Goal: Find specific page/section: Find specific page/section

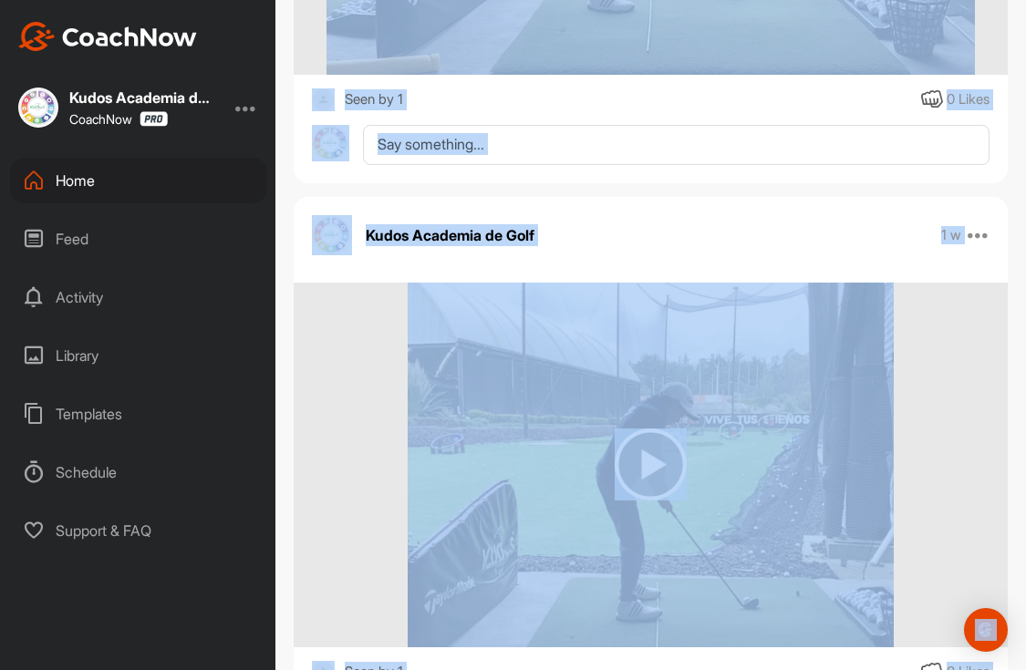
scroll to position [7470, 0]
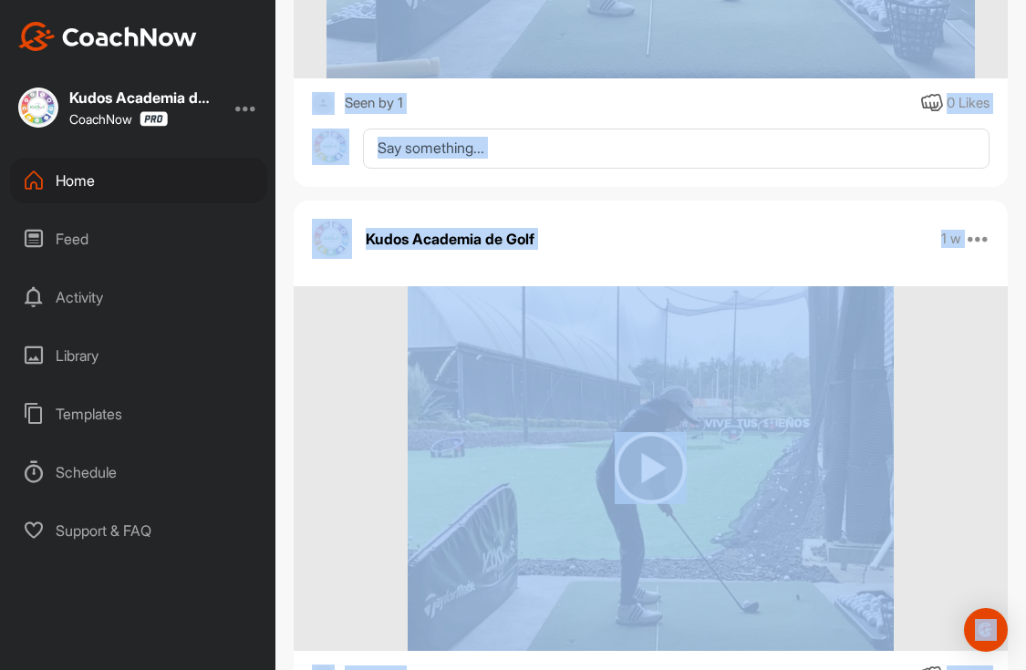
click at [646, 463] on img at bounding box center [651, 468] width 72 height 72
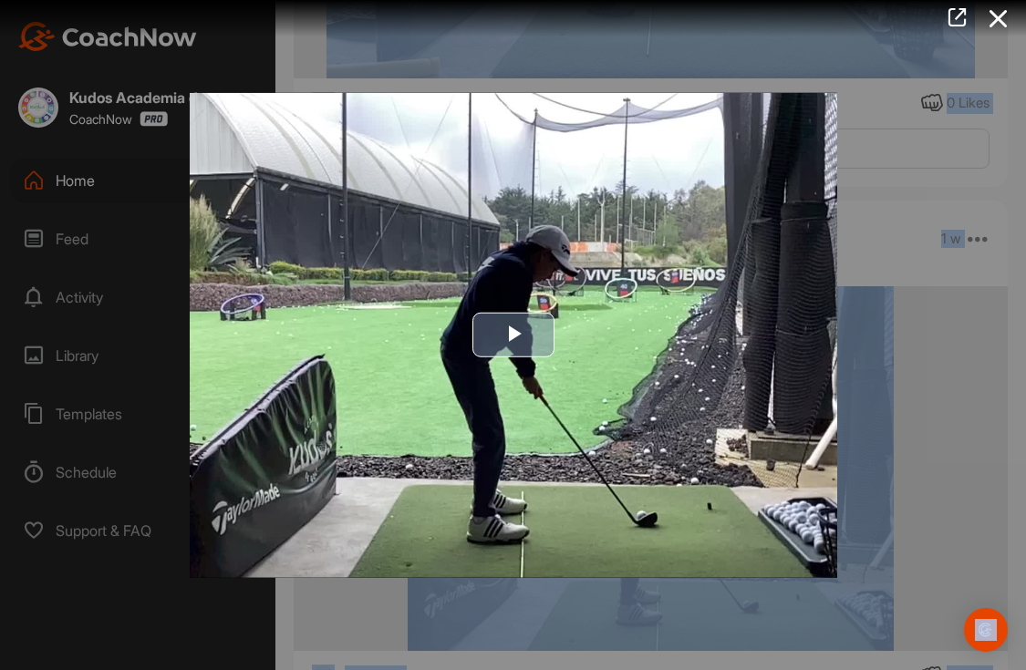
click at [514, 336] on span "Video Player" at bounding box center [514, 336] width 0 height 0
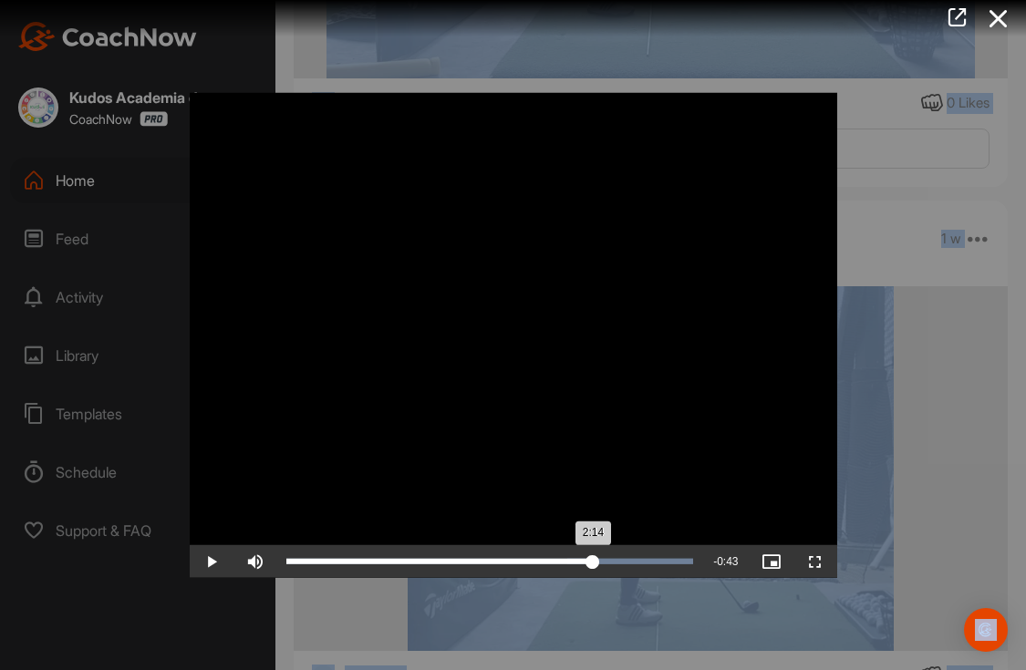
drag, startPoint x: 294, startPoint y: 561, endPoint x: 593, endPoint y: 571, distance: 299.4
click at [593, 571] on div "Loaded : 100.00% 2:14 2:14" at bounding box center [490, 561] width 426 height 33
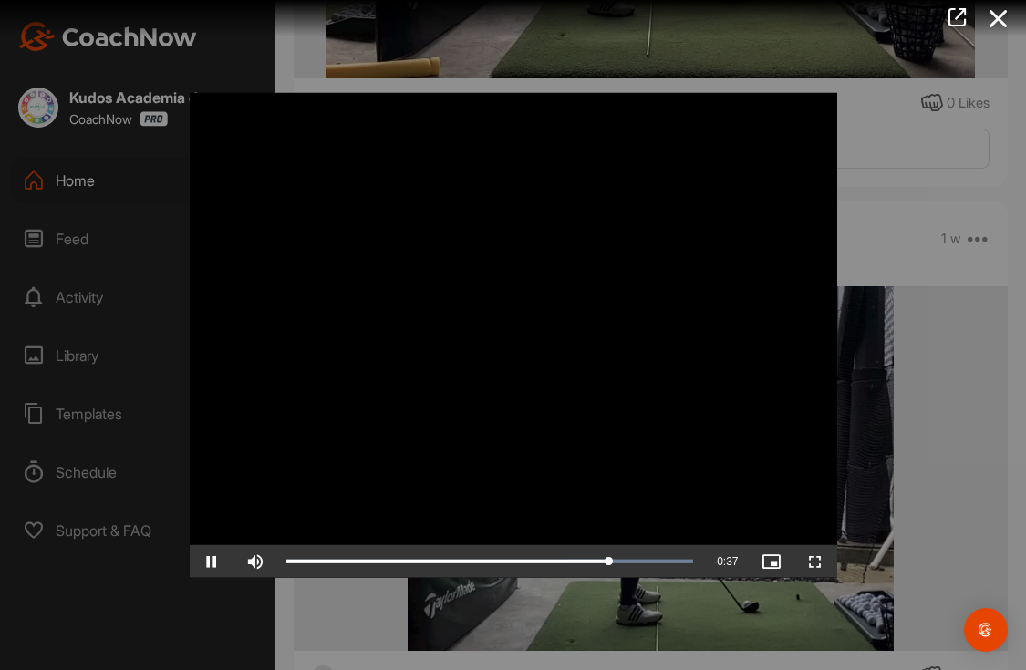
click at [554, 61] on div at bounding box center [513, 335] width 1026 height 670
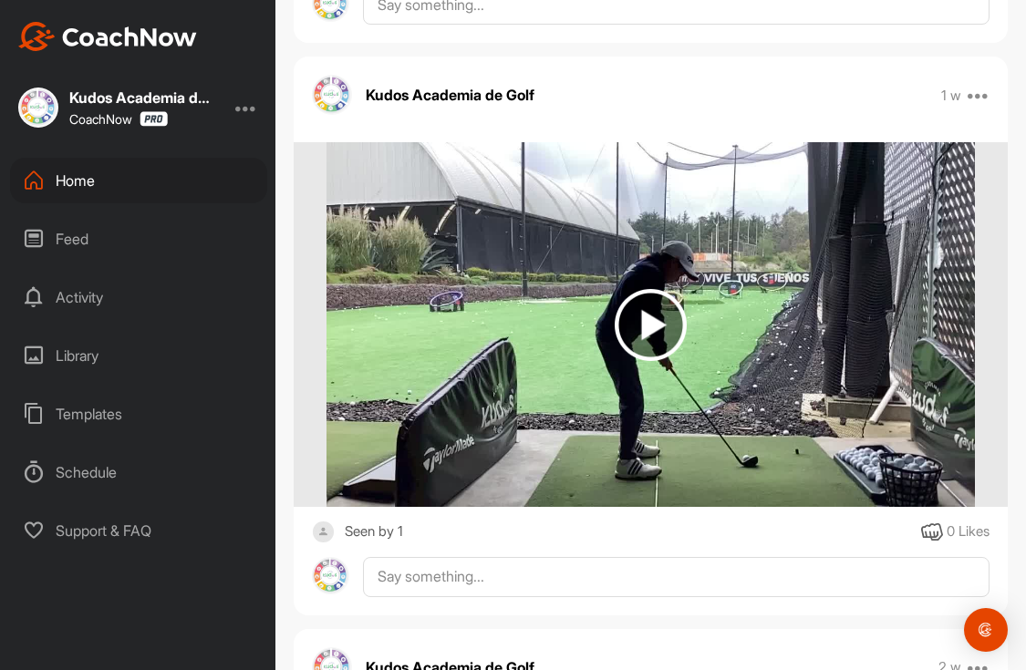
scroll to position [8723, 0]
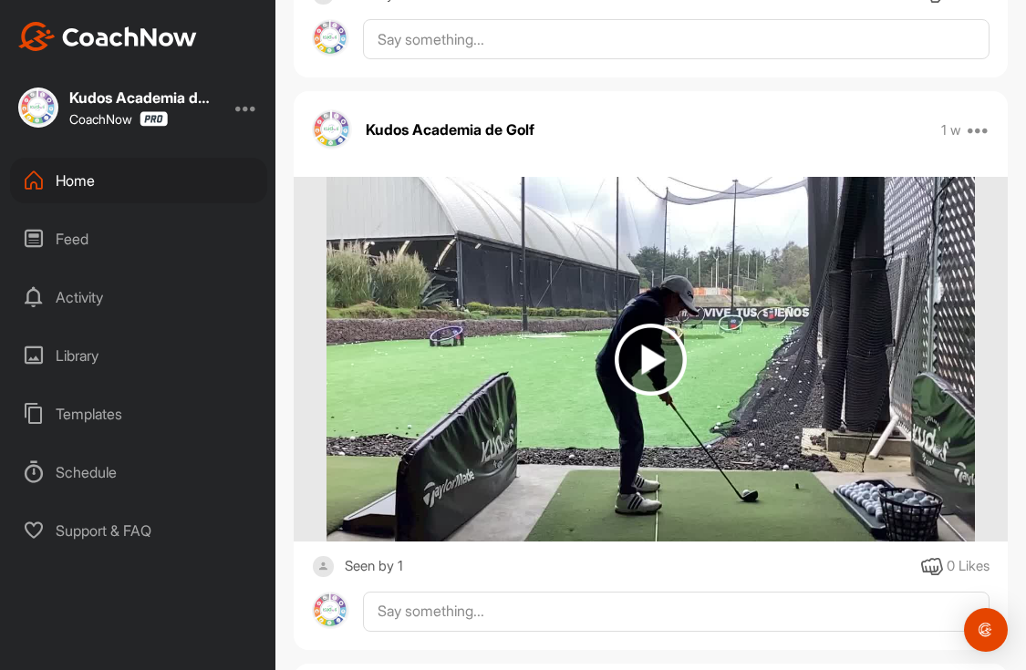
click at [645, 368] on img at bounding box center [651, 360] width 72 height 72
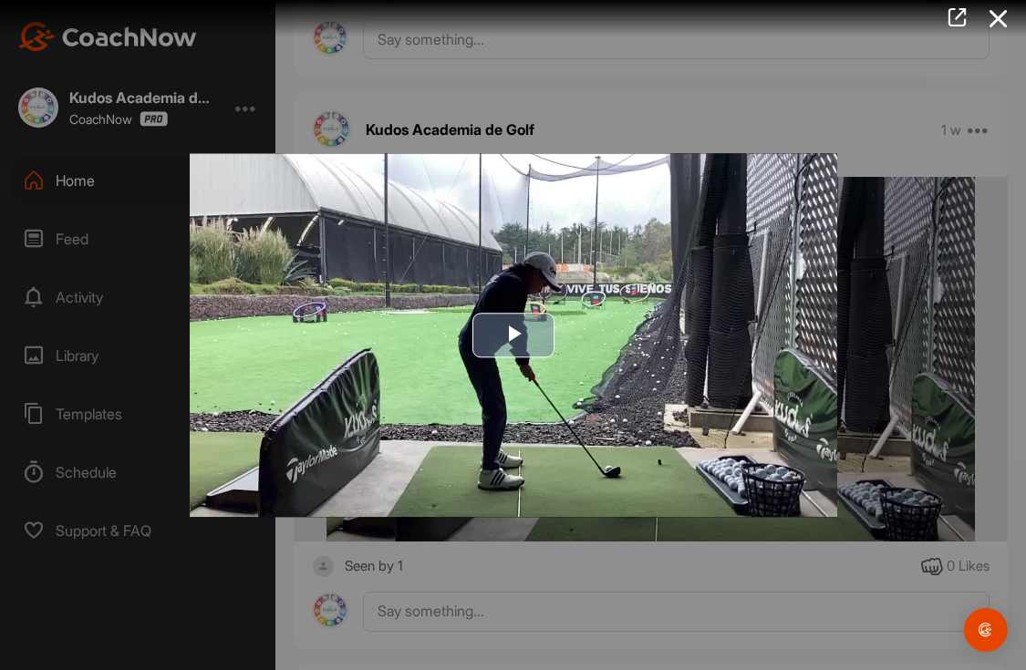
click at [514, 336] on span "Video Player" at bounding box center [514, 336] width 0 height 0
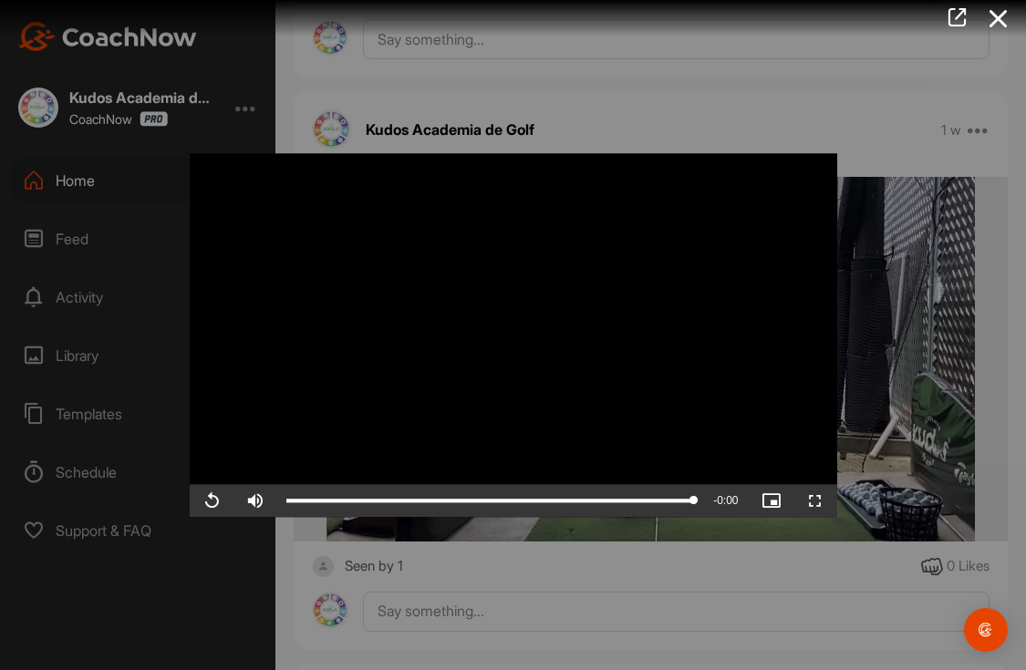
click at [835, 136] on div "Video Player is loading. Play Video Replay Skip Backward Skip Forward Mute Curr…" at bounding box center [513, 335] width 684 height 400
click at [657, 129] on div at bounding box center [513, 335] width 1026 height 670
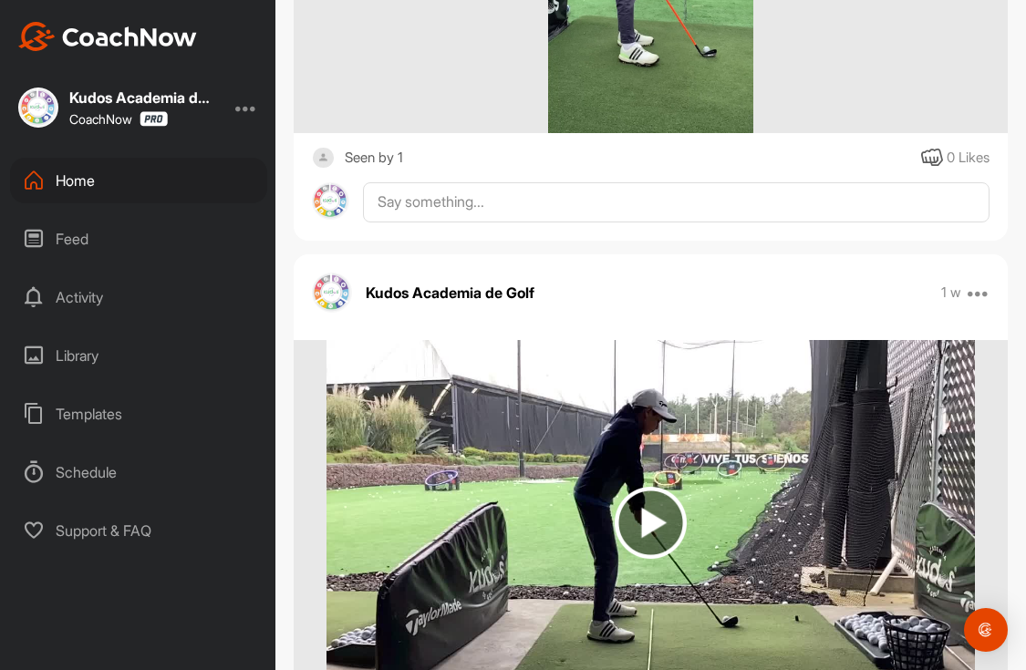
scroll to position [6906, 0]
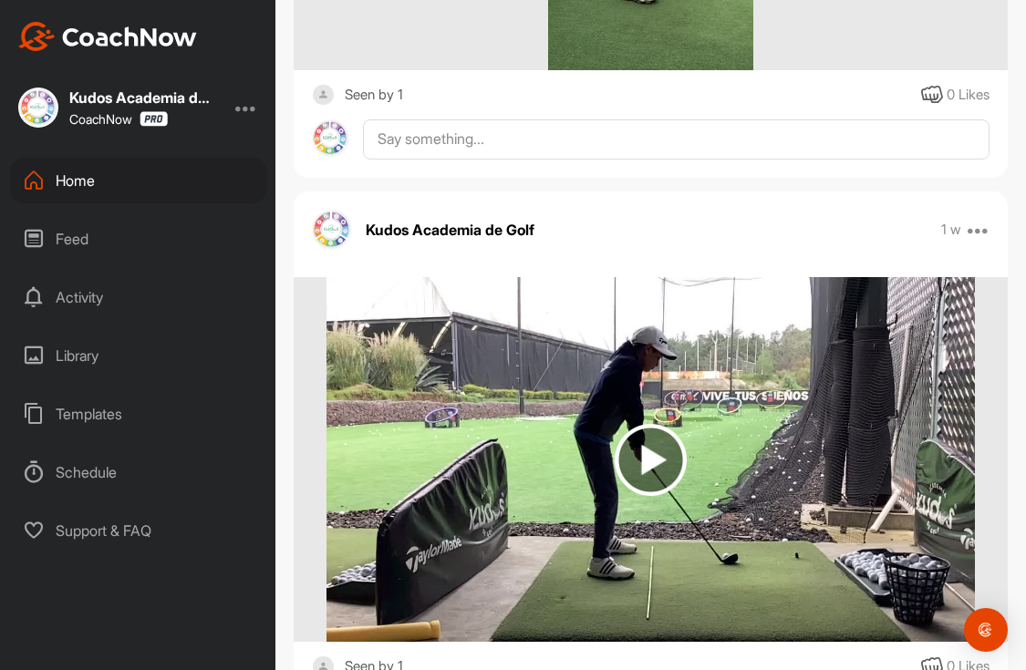
click at [639, 461] on img at bounding box center [651, 460] width 72 height 72
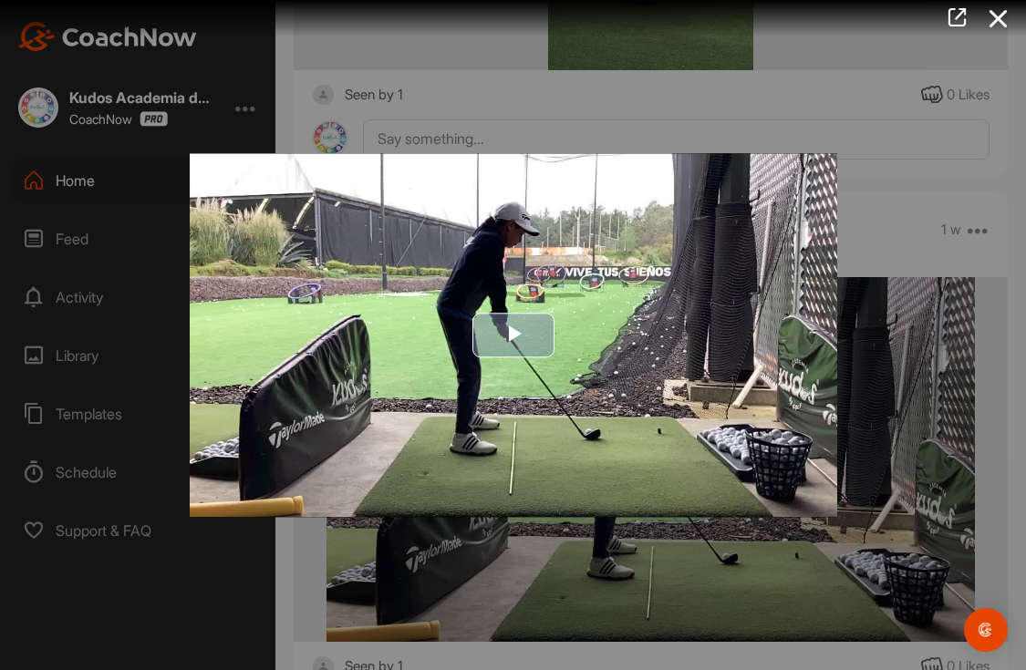
click at [514, 336] on span "Video Player" at bounding box center [514, 336] width 0 height 0
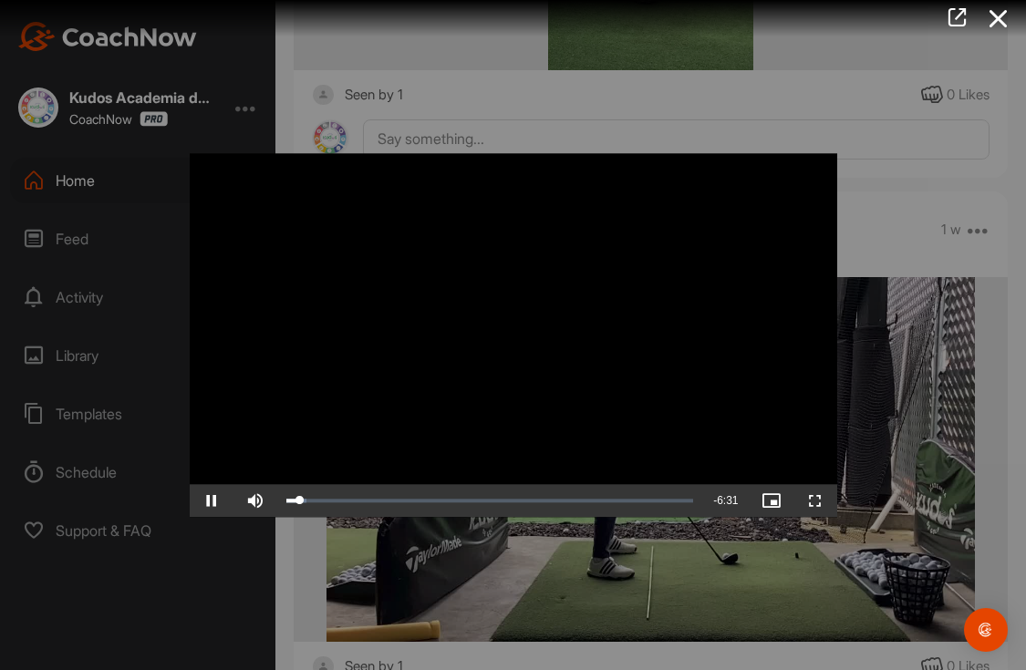
click at [208, 501] on span "Video Player" at bounding box center [212, 501] width 44 height 0
click at [210, 501] on span "Video Player" at bounding box center [212, 501] width 44 height 0
click at [211, 501] on span "Video Player" at bounding box center [212, 501] width 44 height 0
click at [216, 501] on span "Video Player" at bounding box center [212, 501] width 44 height 0
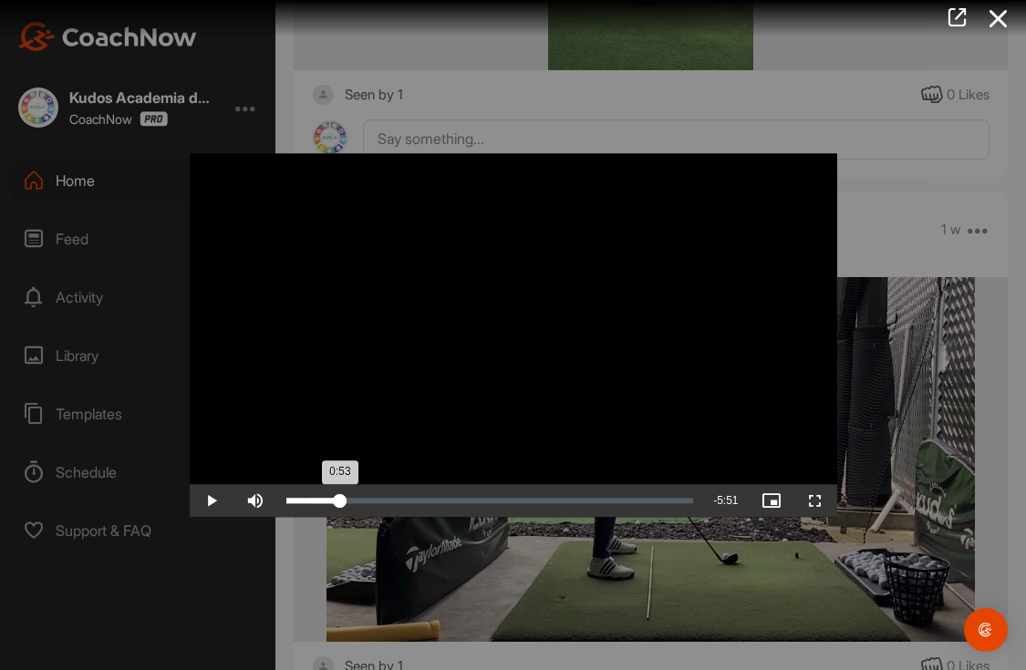
click at [349, 500] on div "Loaded : 14.83% 0:54 0:53" at bounding box center [490, 500] width 408 height 5
drag, startPoint x: 349, startPoint y: 499, endPoint x: 441, endPoint y: 497, distance: 92.1
click at [441, 498] on div "2:33" at bounding box center [363, 500] width 155 height 5
click at [483, 122] on div at bounding box center [513, 335] width 1026 height 670
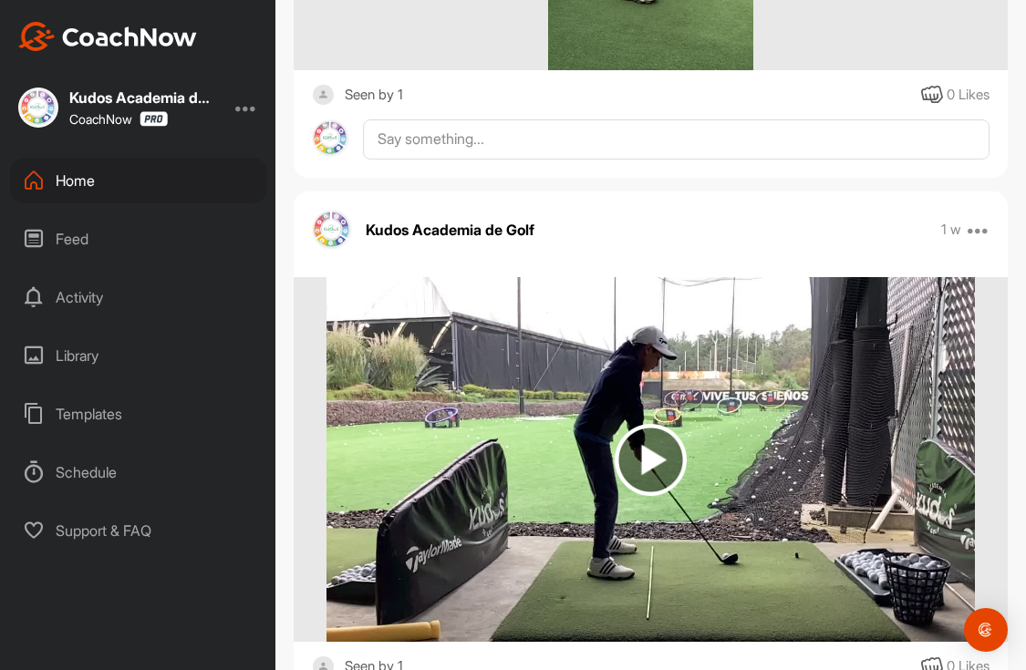
click at [80, 179] on div "Home" at bounding box center [138, 181] width 257 height 46
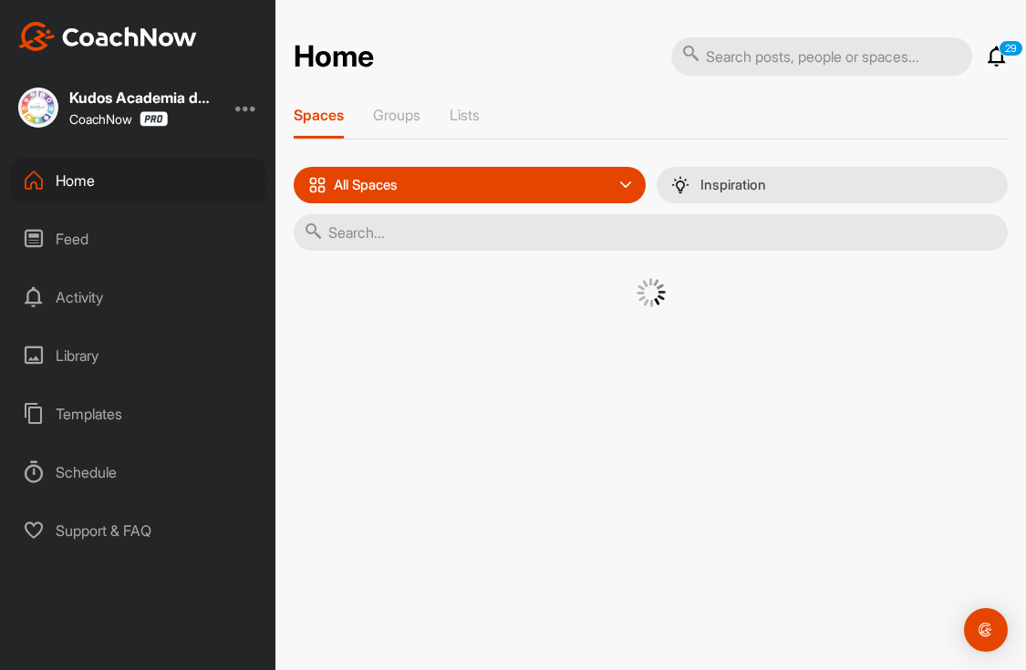
click at [654, 235] on input "text" at bounding box center [651, 232] width 714 height 36
type input "[PERSON_NAME]"
click at [454, 324] on div "GB" at bounding box center [443, 309] width 58 height 58
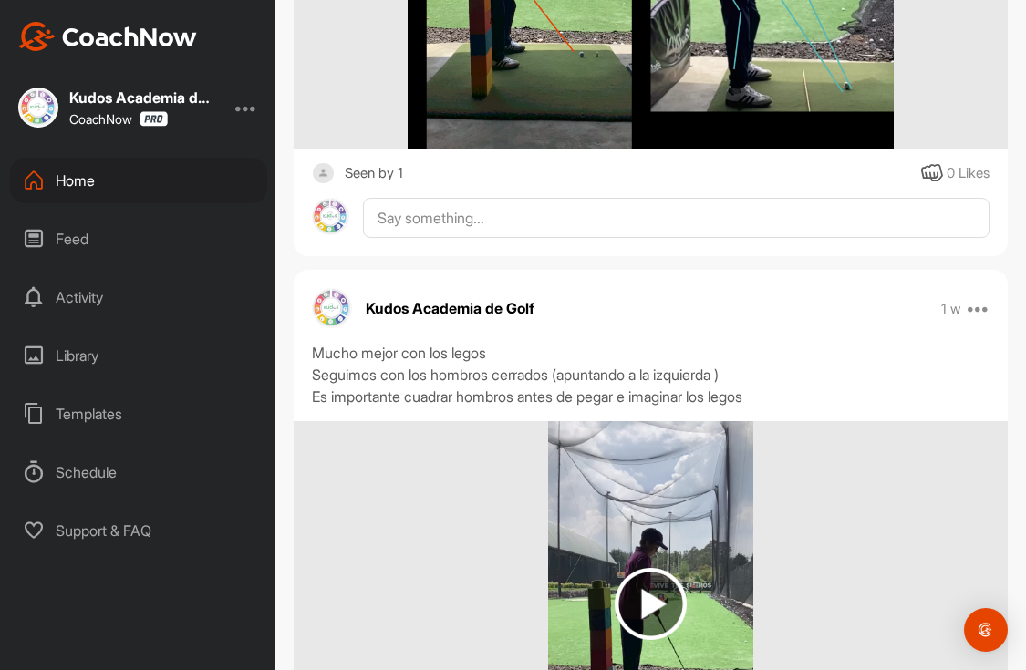
scroll to position [8566, 0]
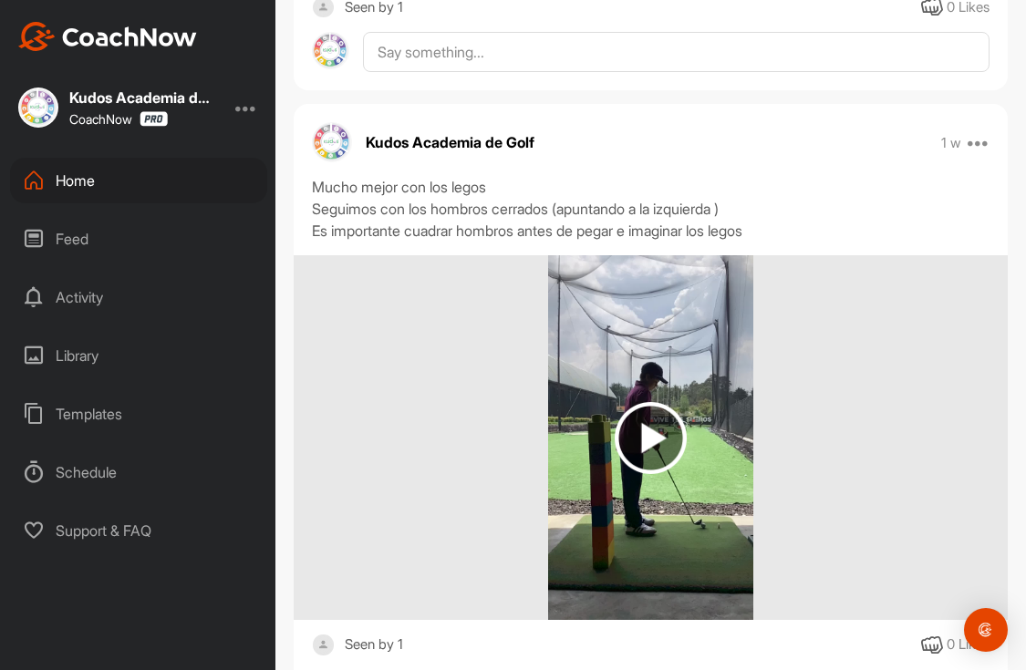
click at [652, 402] on img at bounding box center [651, 438] width 72 height 72
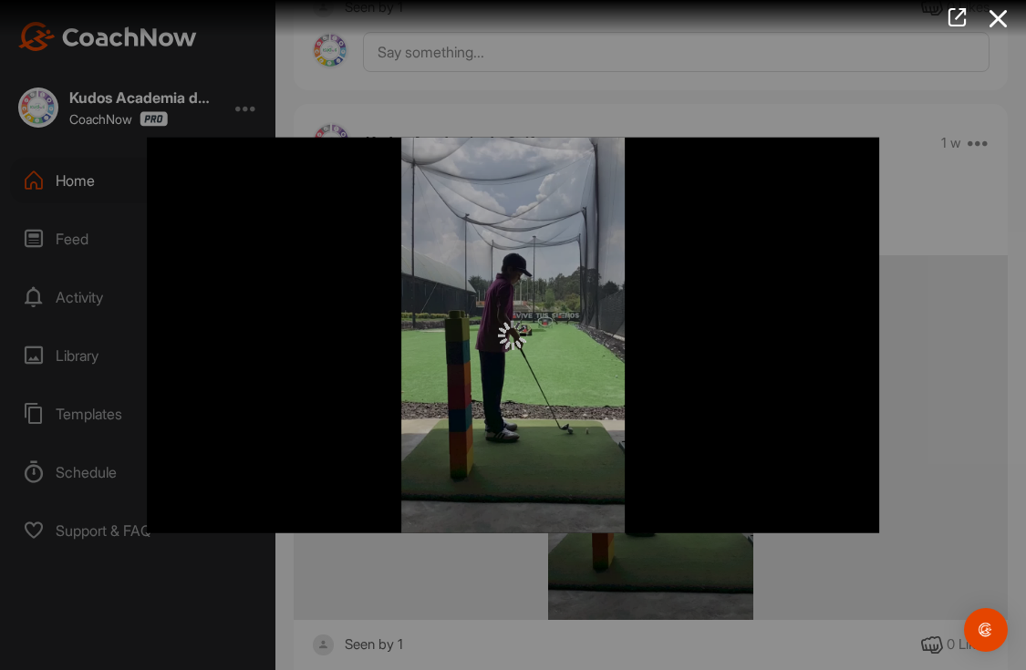
click at [923, 390] on div at bounding box center [513, 335] width 1026 height 670
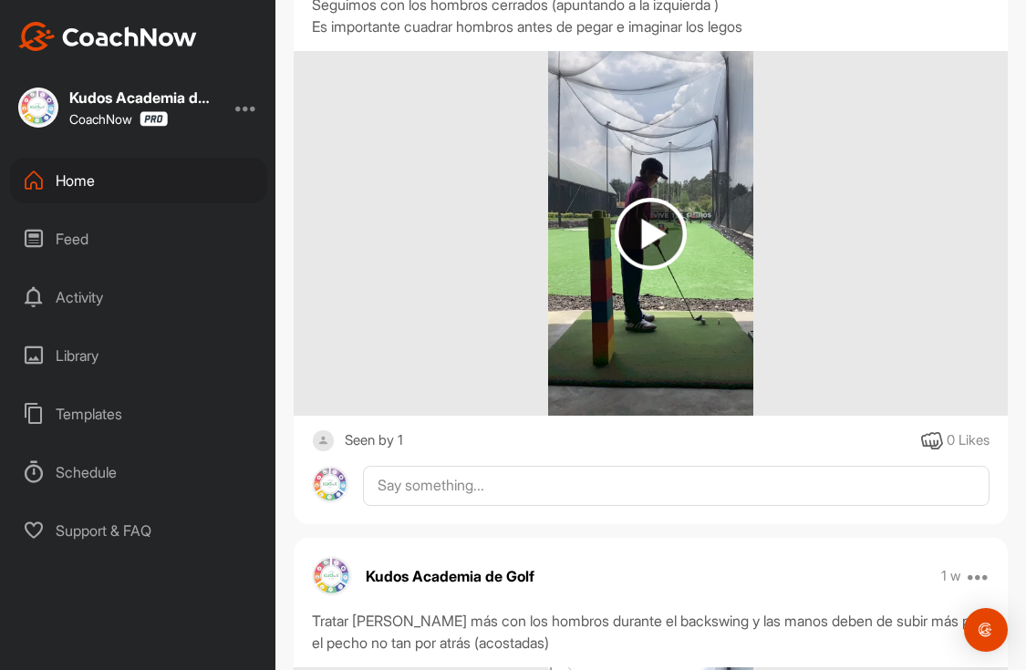
scroll to position [9110, 0]
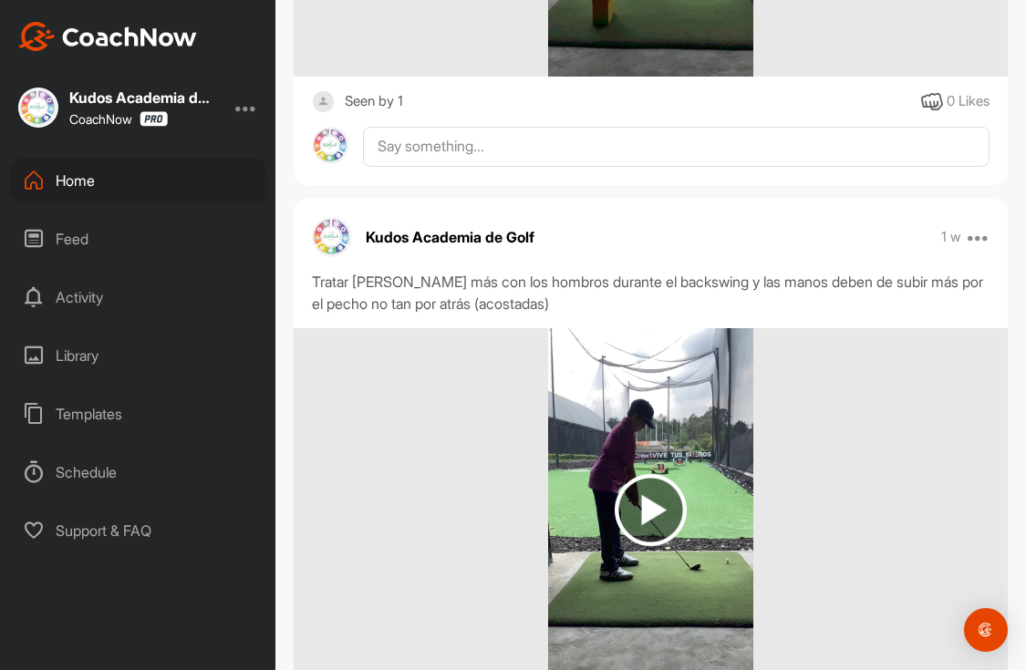
click at [641, 474] on img at bounding box center [651, 510] width 72 height 72
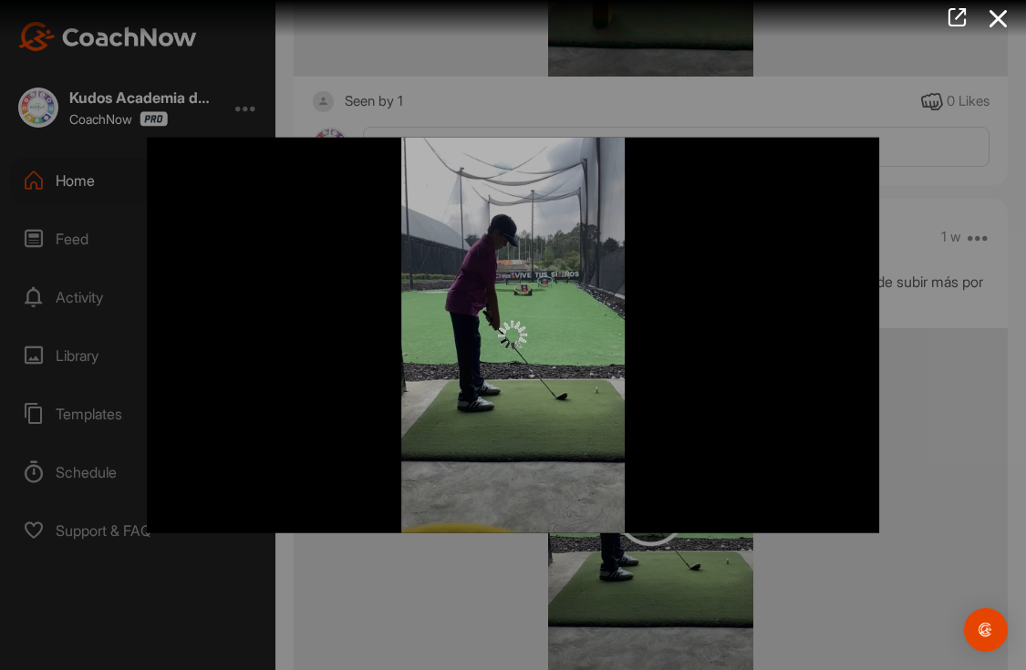
click at [518, 346] on img at bounding box center [513, 334] width 29 height 29
click at [919, 339] on div at bounding box center [513, 335] width 1026 height 670
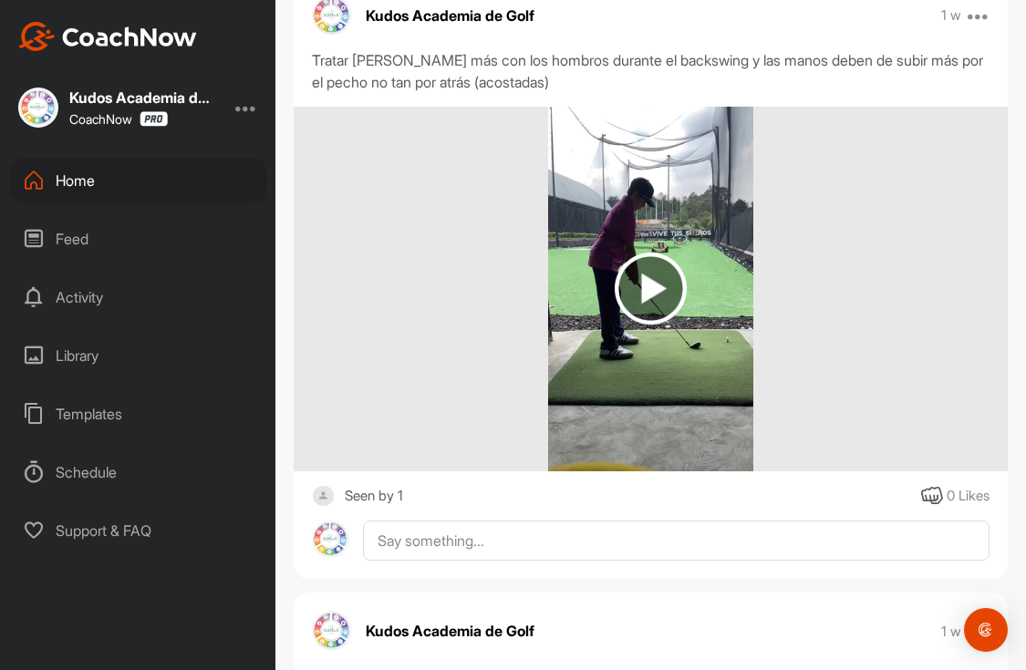
scroll to position [9178, 0]
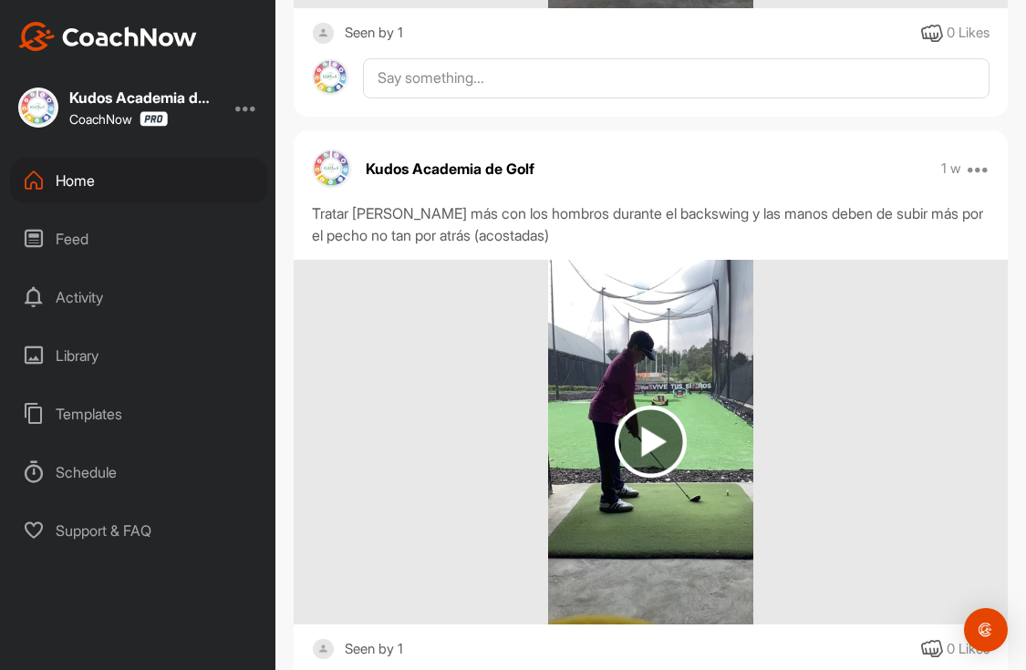
click at [643, 406] on img at bounding box center [651, 442] width 72 height 72
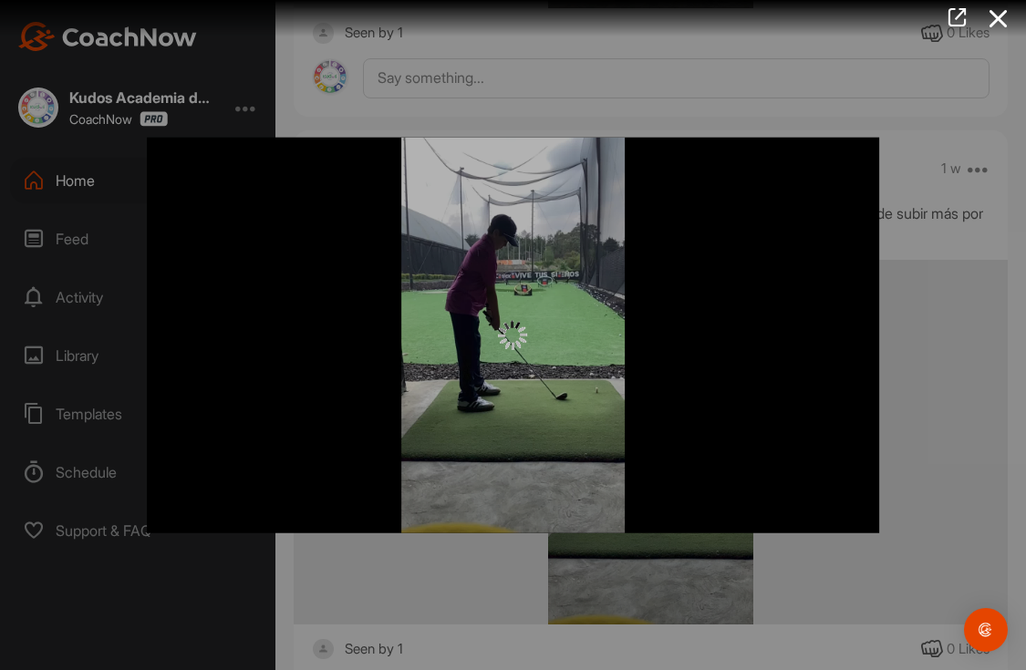
click at [803, 466] on div at bounding box center [513, 335] width 733 height 397
click at [899, 403] on div at bounding box center [513, 335] width 1026 height 670
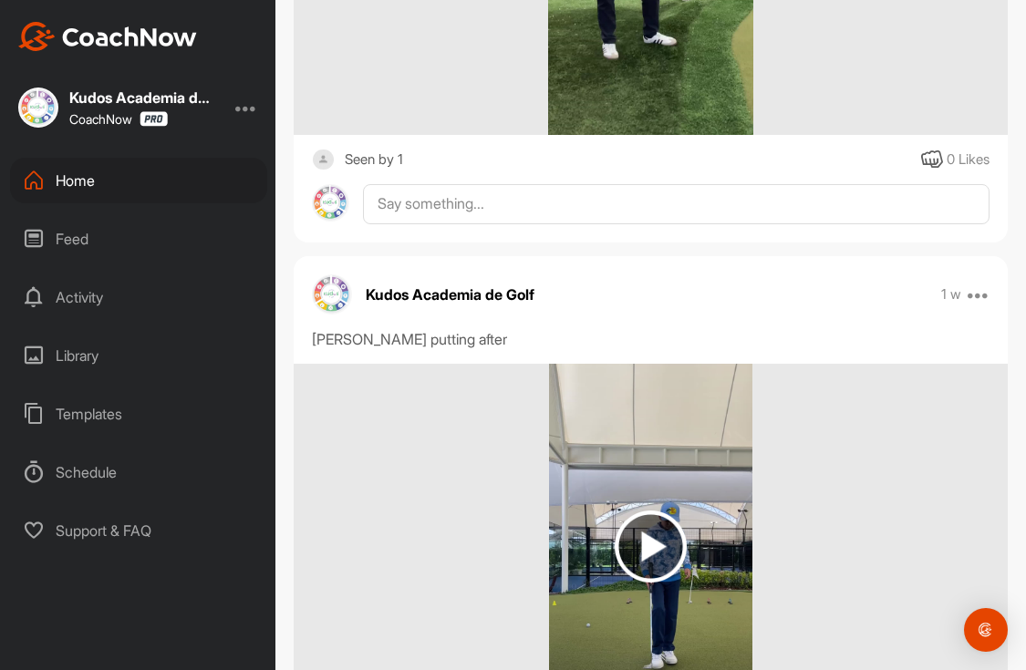
scroll to position [837, 0]
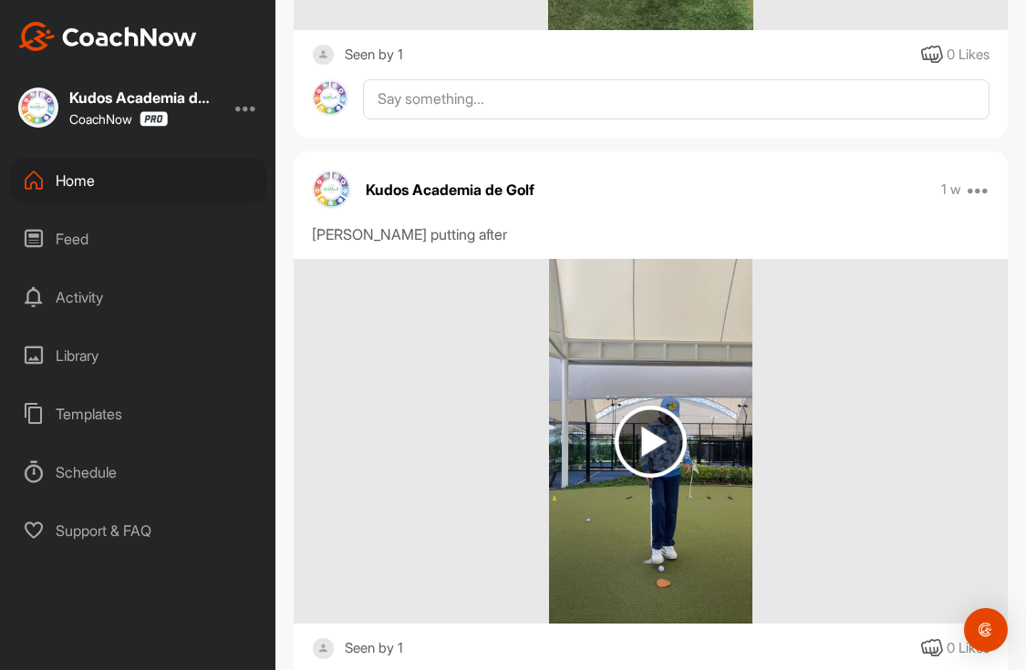
click at [655, 411] on img at bounding box center [651, 442] width 72 height 72
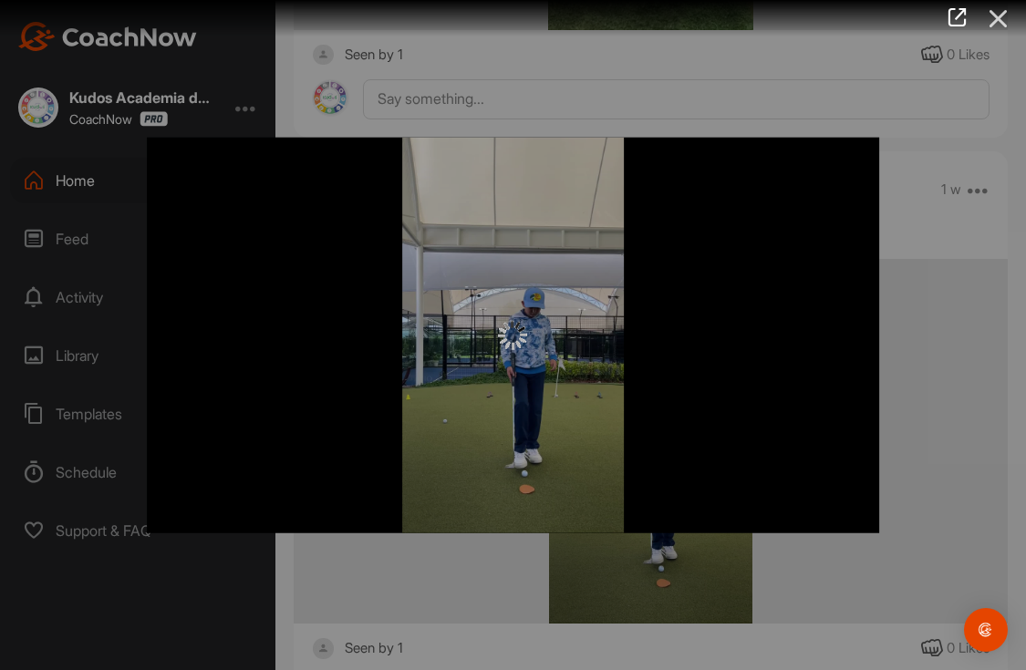
click at [1001, 21] on icon at bounding box center [999, 19] width 42 height 34
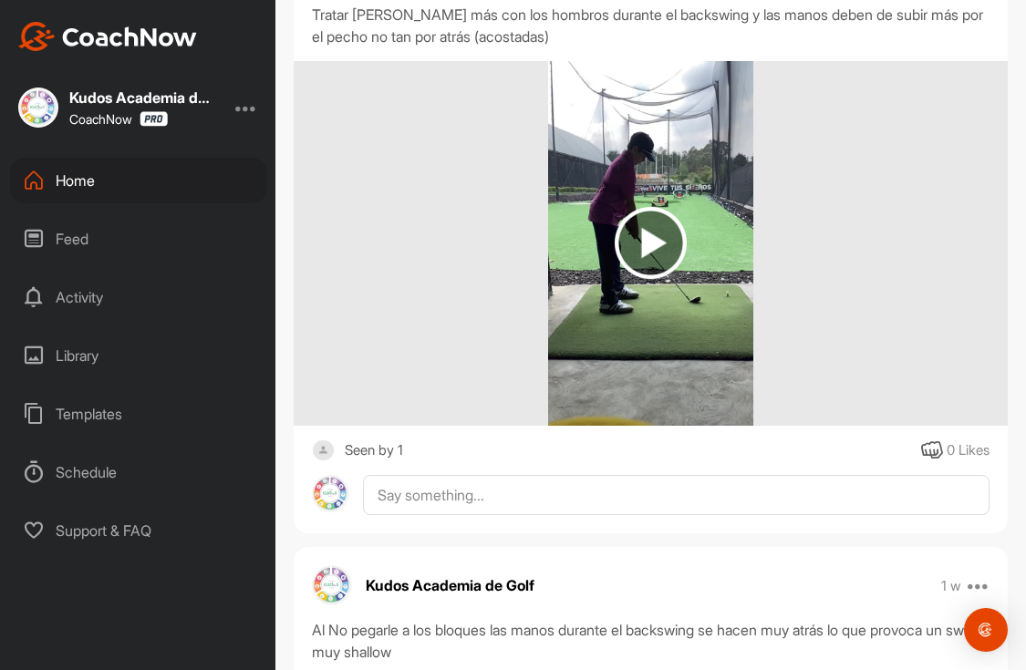
scroll to position [9254, 0]
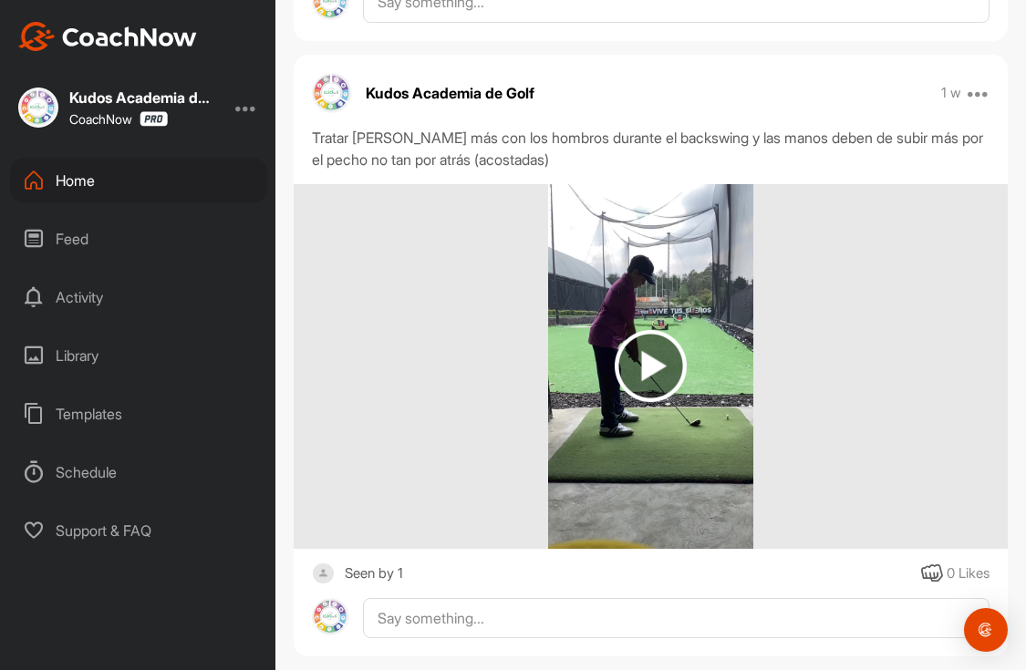
click at [643, 330] on img at bounding box center [651, 366] width 72 height 72
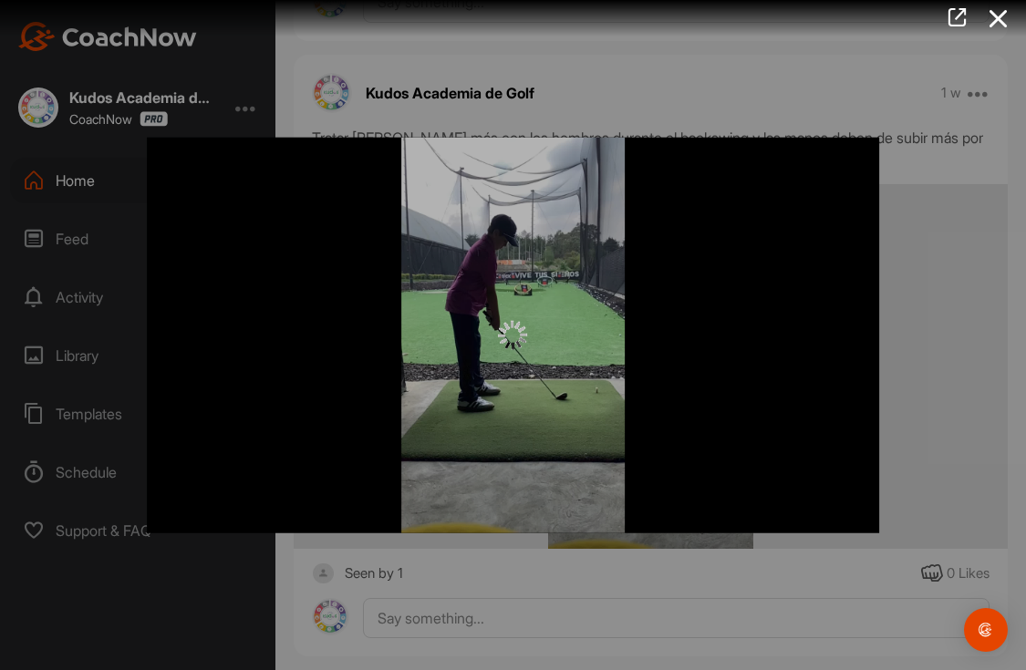
scroll to position [0, 0]
click at [545, 421] on div at bounding box center [513, 335] width 733 height 397
click at [902, 269] on div at bounding box center [513, 335] width 1026 height 670
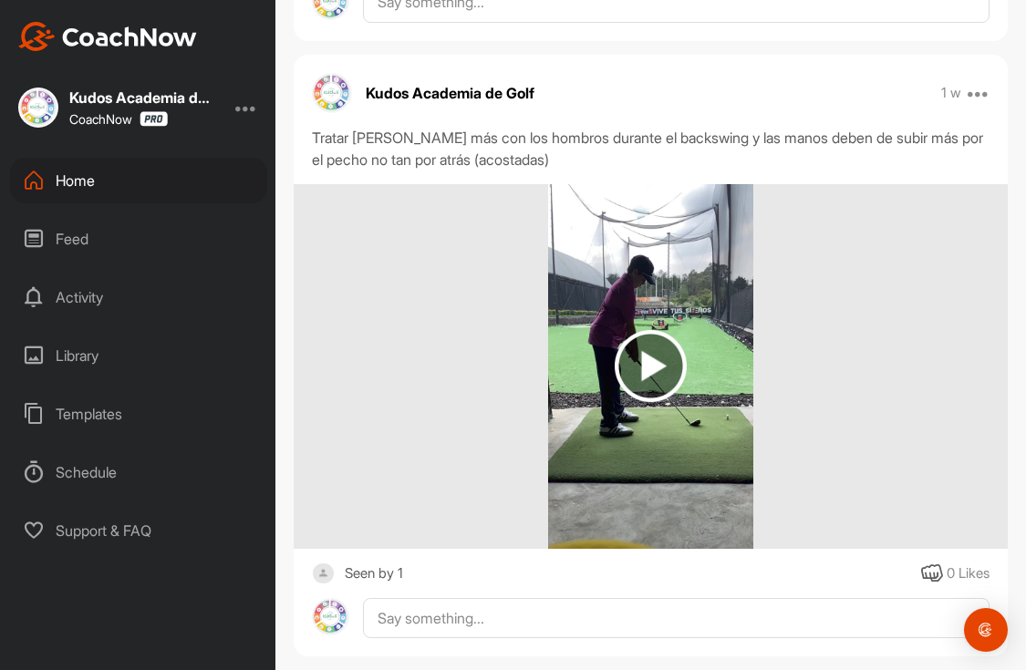
click at [645, 330] on img at bounding box center [651, 366] width 72 height 72
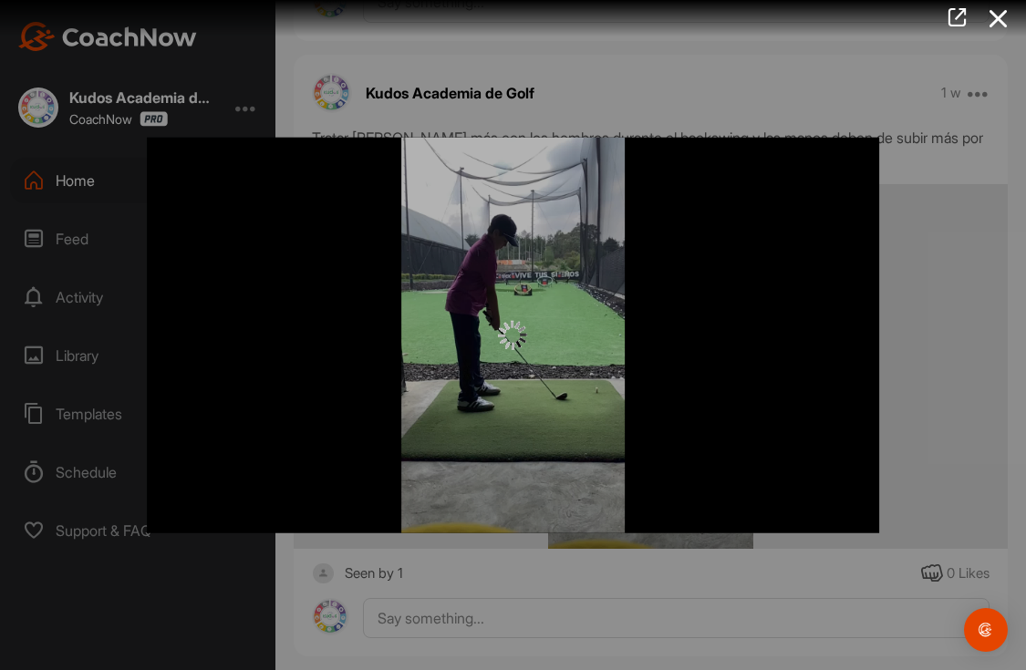
click at [913, 390] on div at bounding box center [513, 335] width 1026 height 670
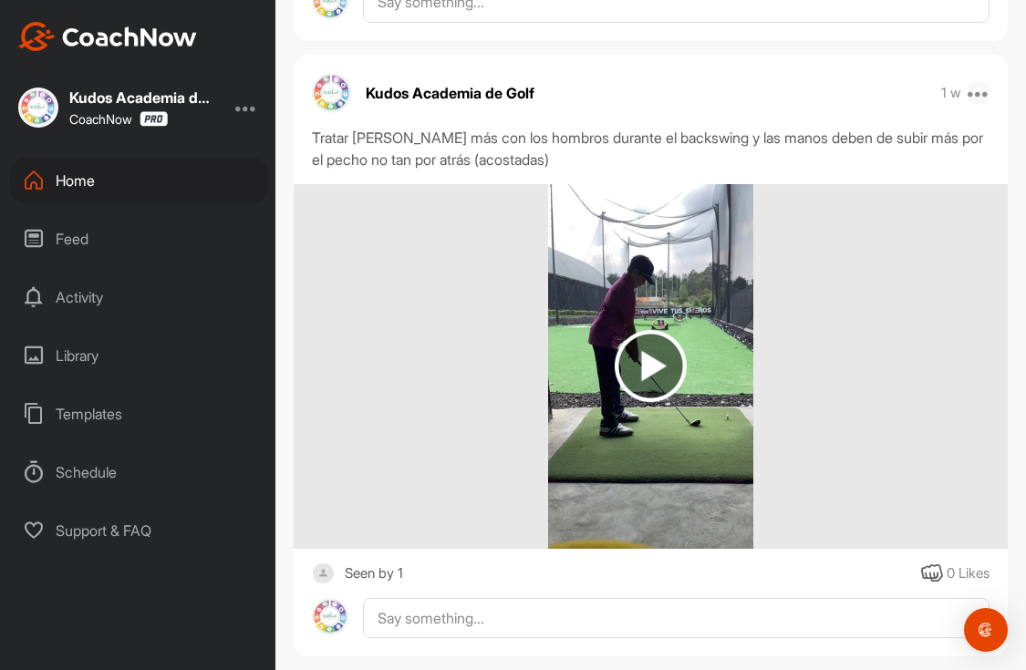
click at [968, 82] on icon at bounding box center [979, 93] width 22 height 22
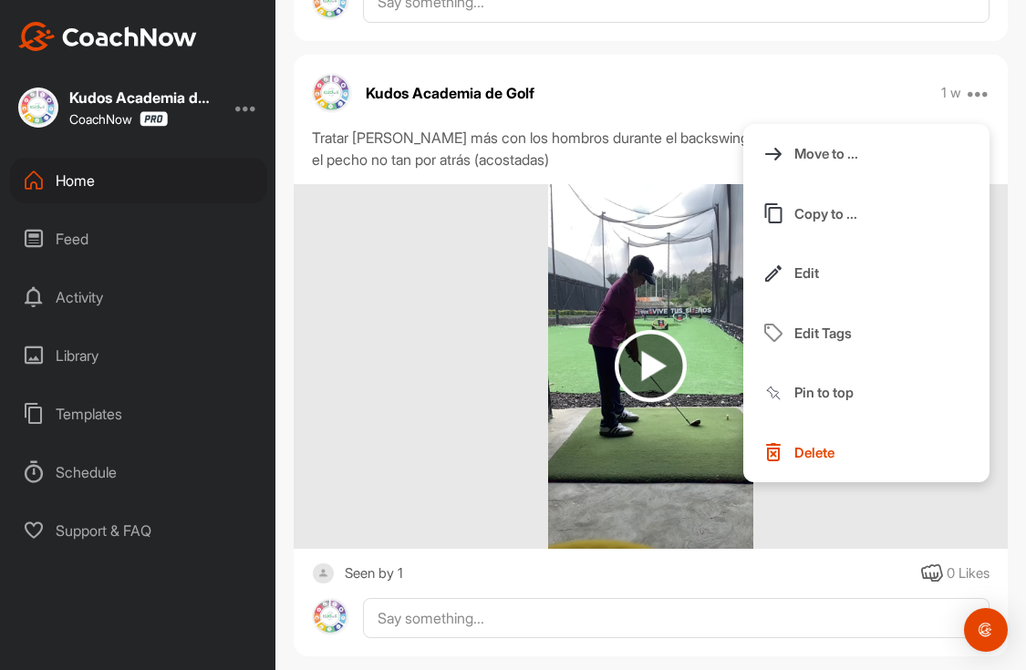
click at [570, 403] on img at bounding box center [650, 366] width 205 height 365
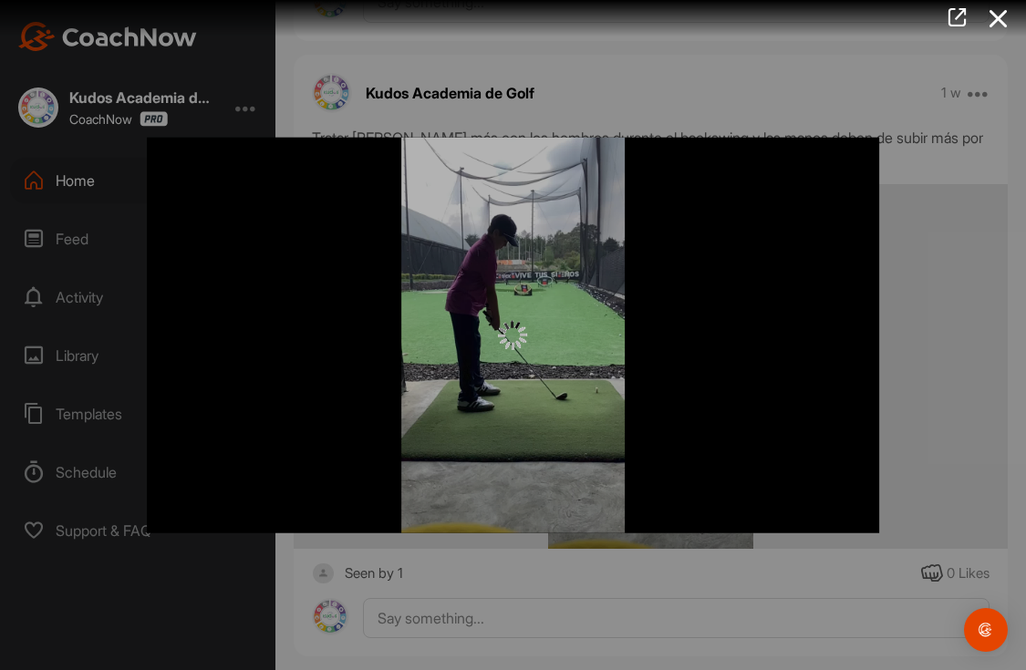
click at [510, 352] on div at bounding box center [513, 335] width 733 height 397
click at [902, 272] on div at bounding box center [513, 335] width 1026 height 670
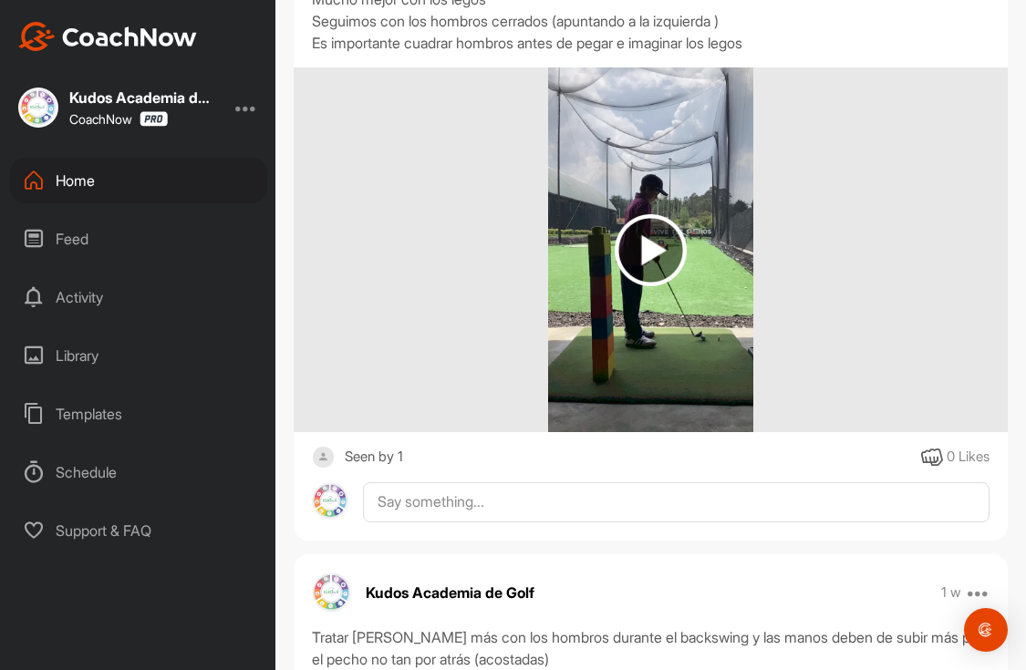
scroll to position [8725, 0]
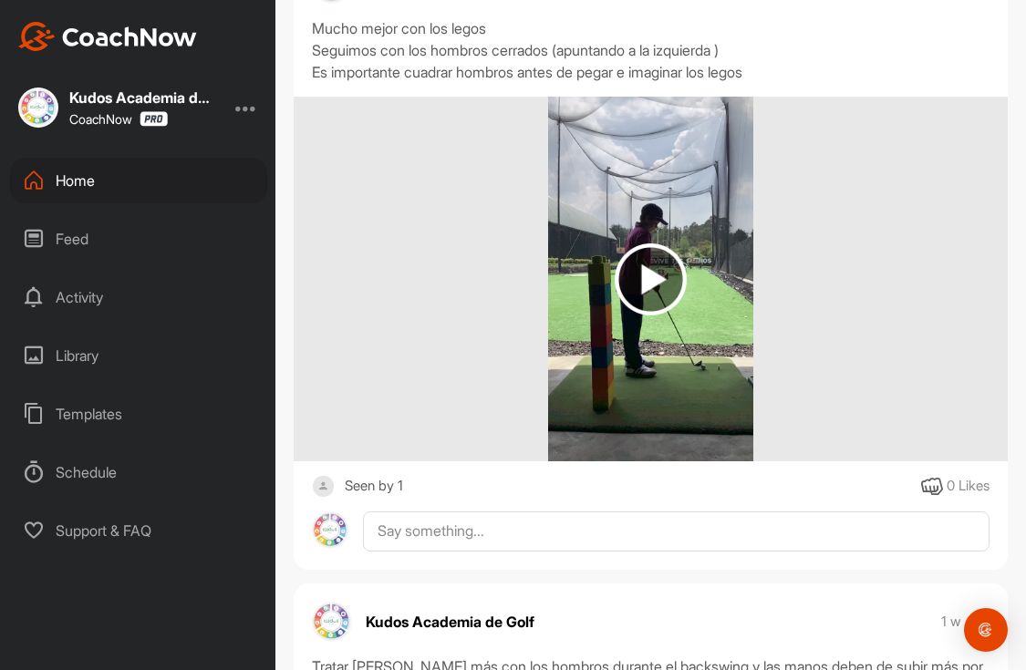
click at [642, 244] on img at bounding box center [651, 280] width 72 height 72
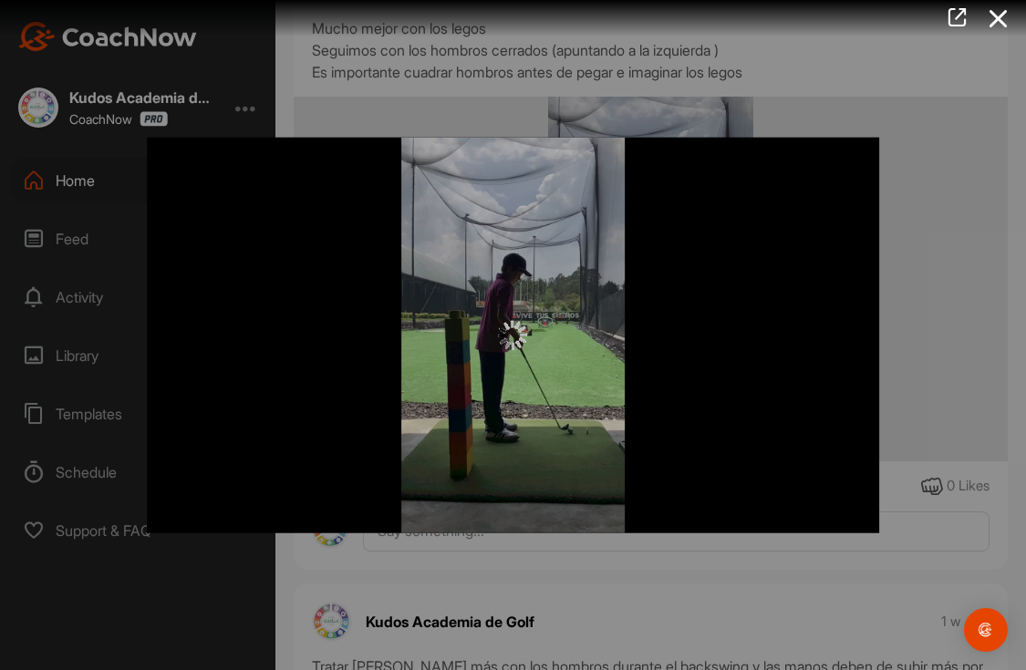
click at [934, 226] on div at bounding box center [513, 335] width 1026 height 670
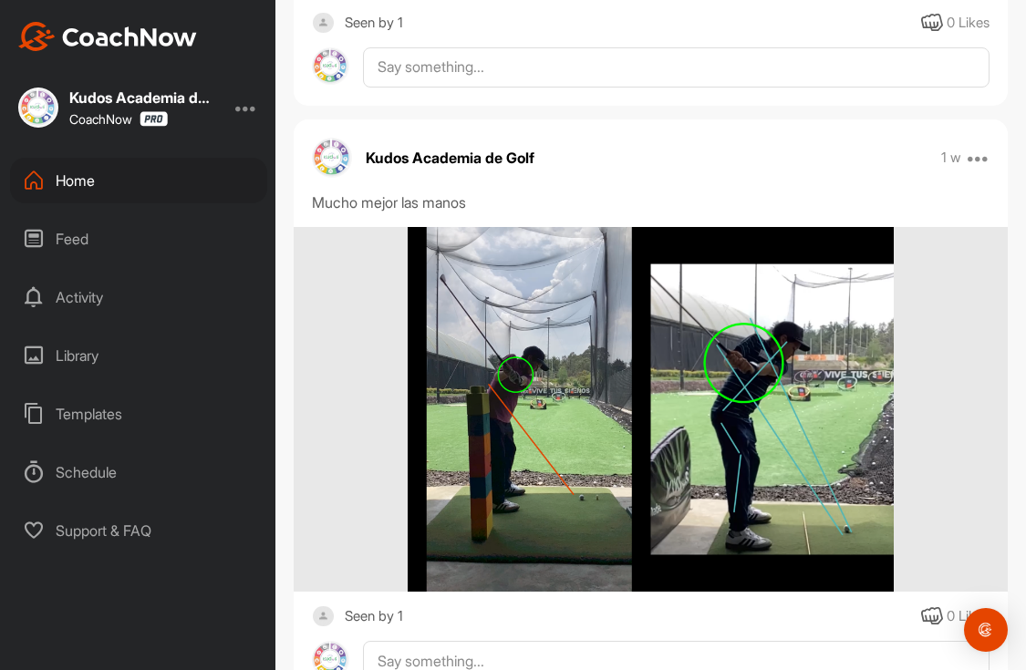
scroll to position [7953, 0]
